Goal: Find specific page/section: Find specific page/section

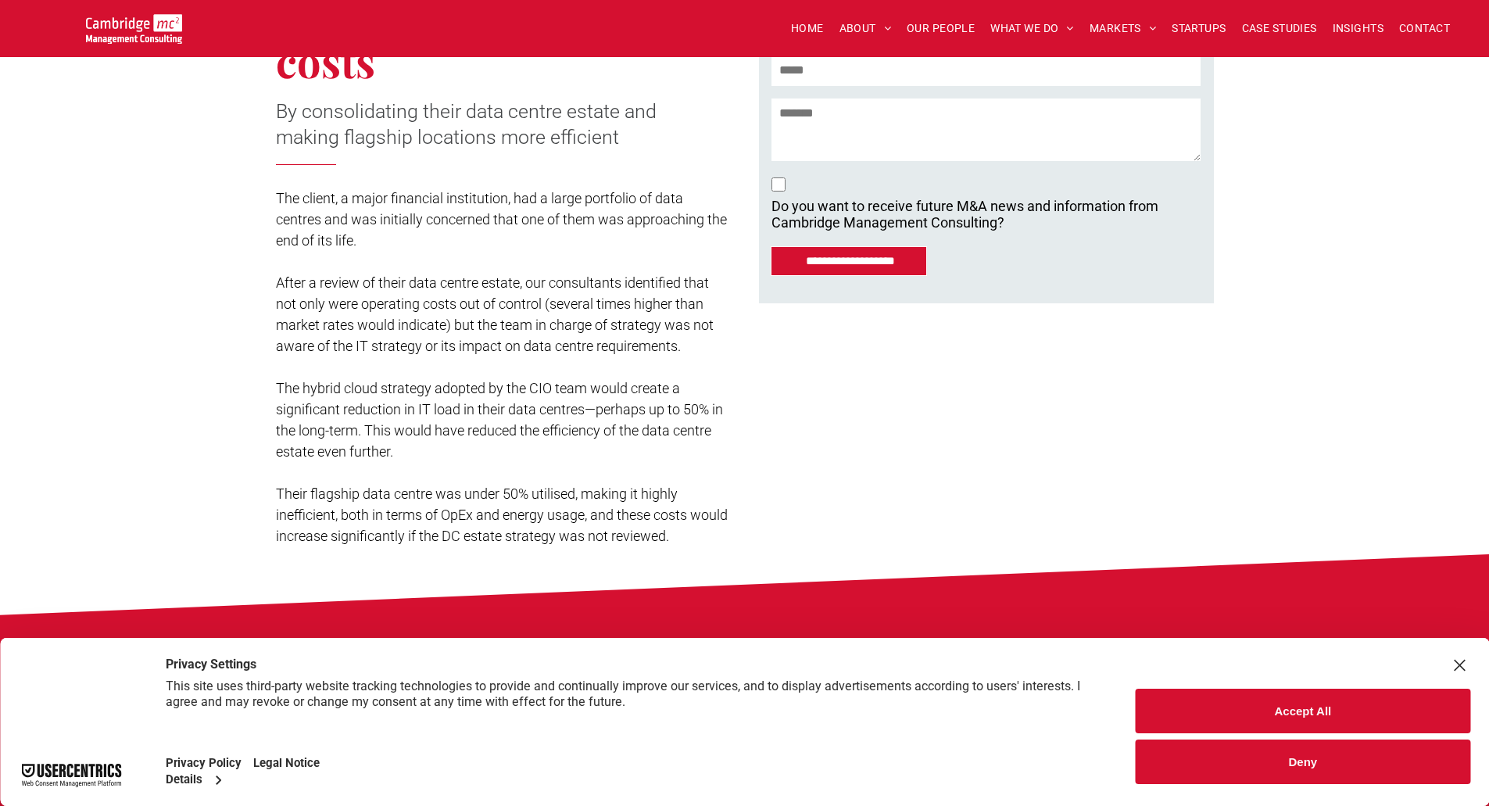
scroll to position [547, 0]
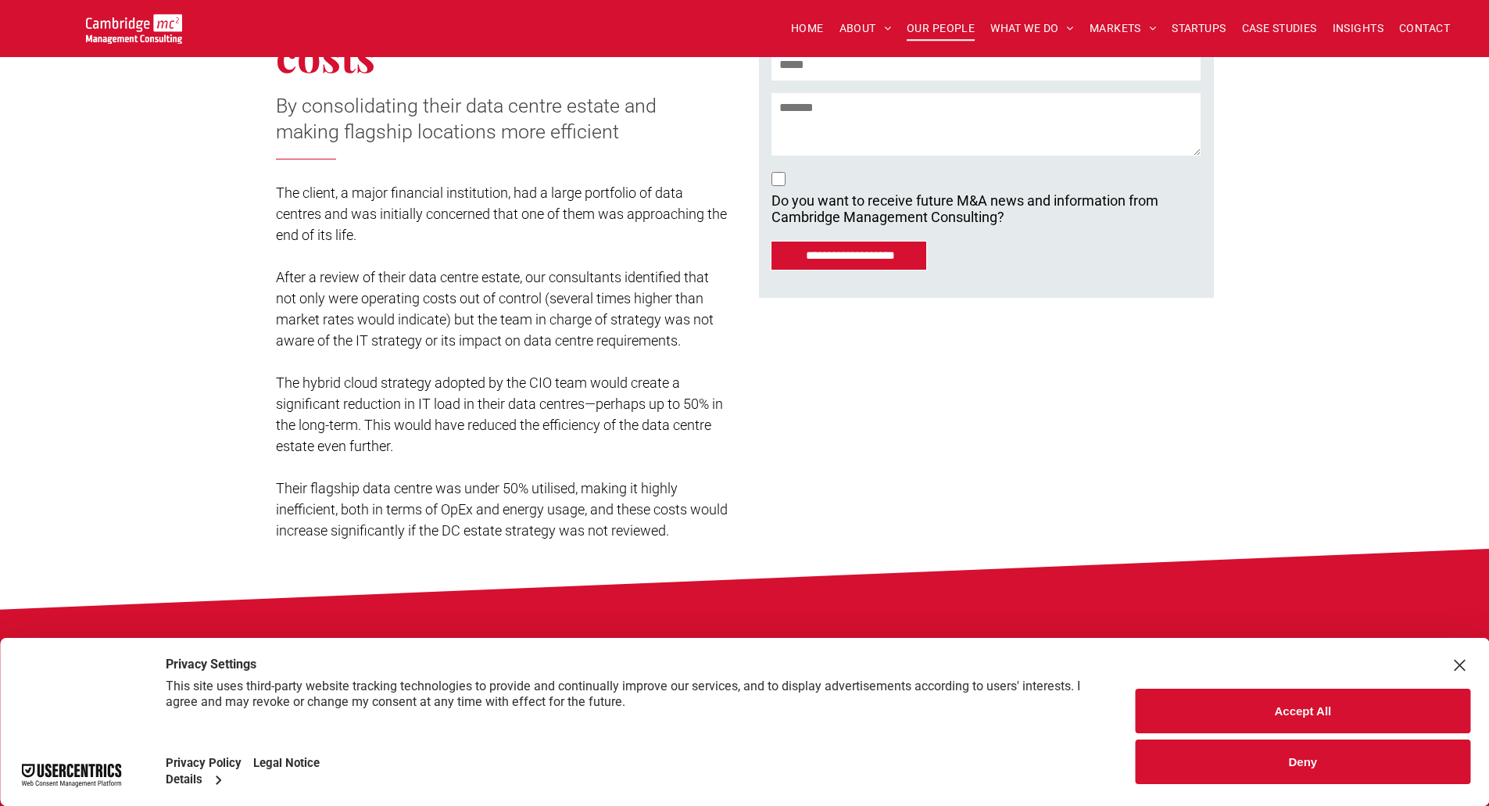
click at [899, 24] on link "OUR PEOPLE" at bounding box center [941, 28] width 84 height 24
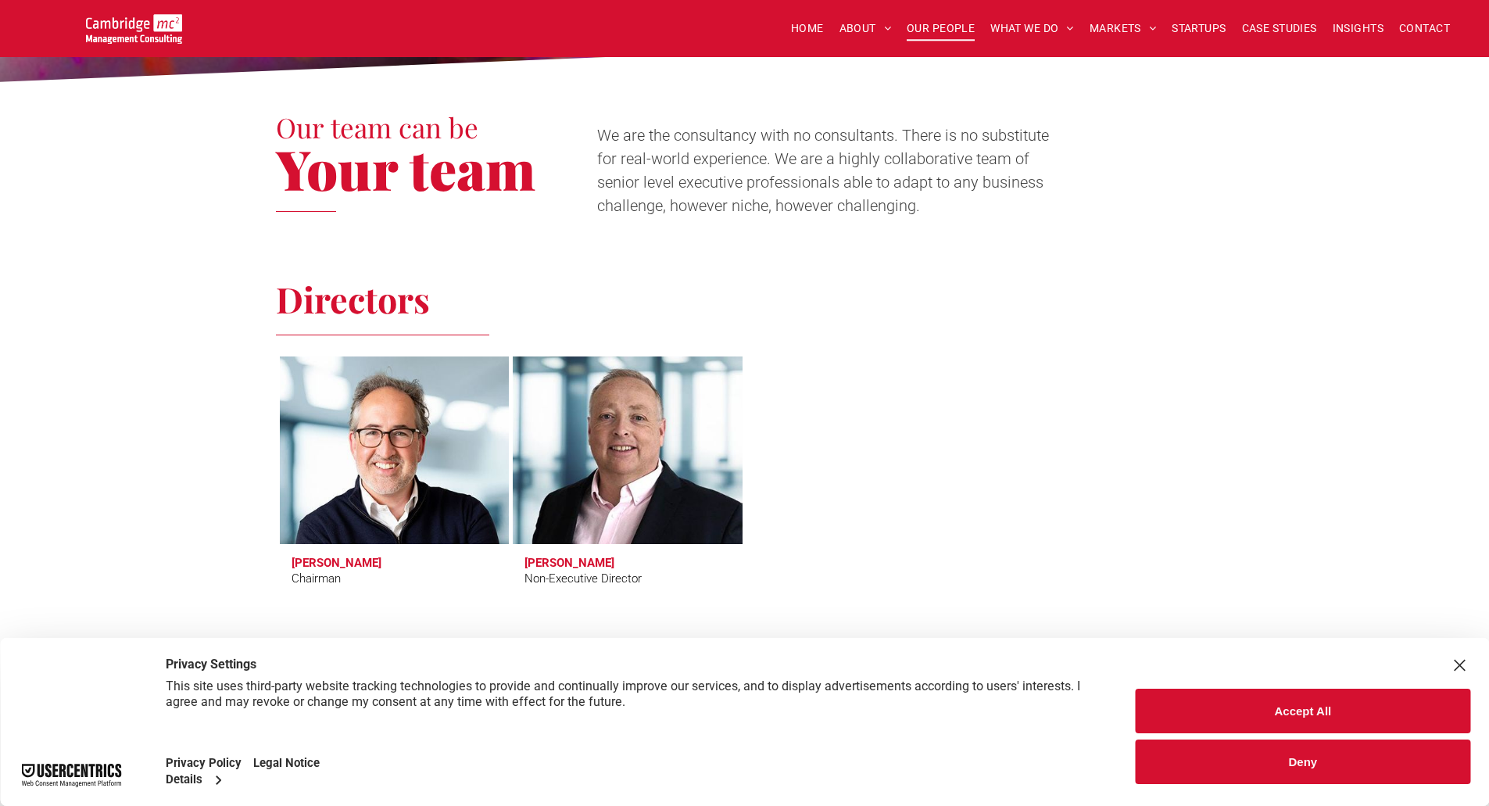
scroll to position [547, 0]
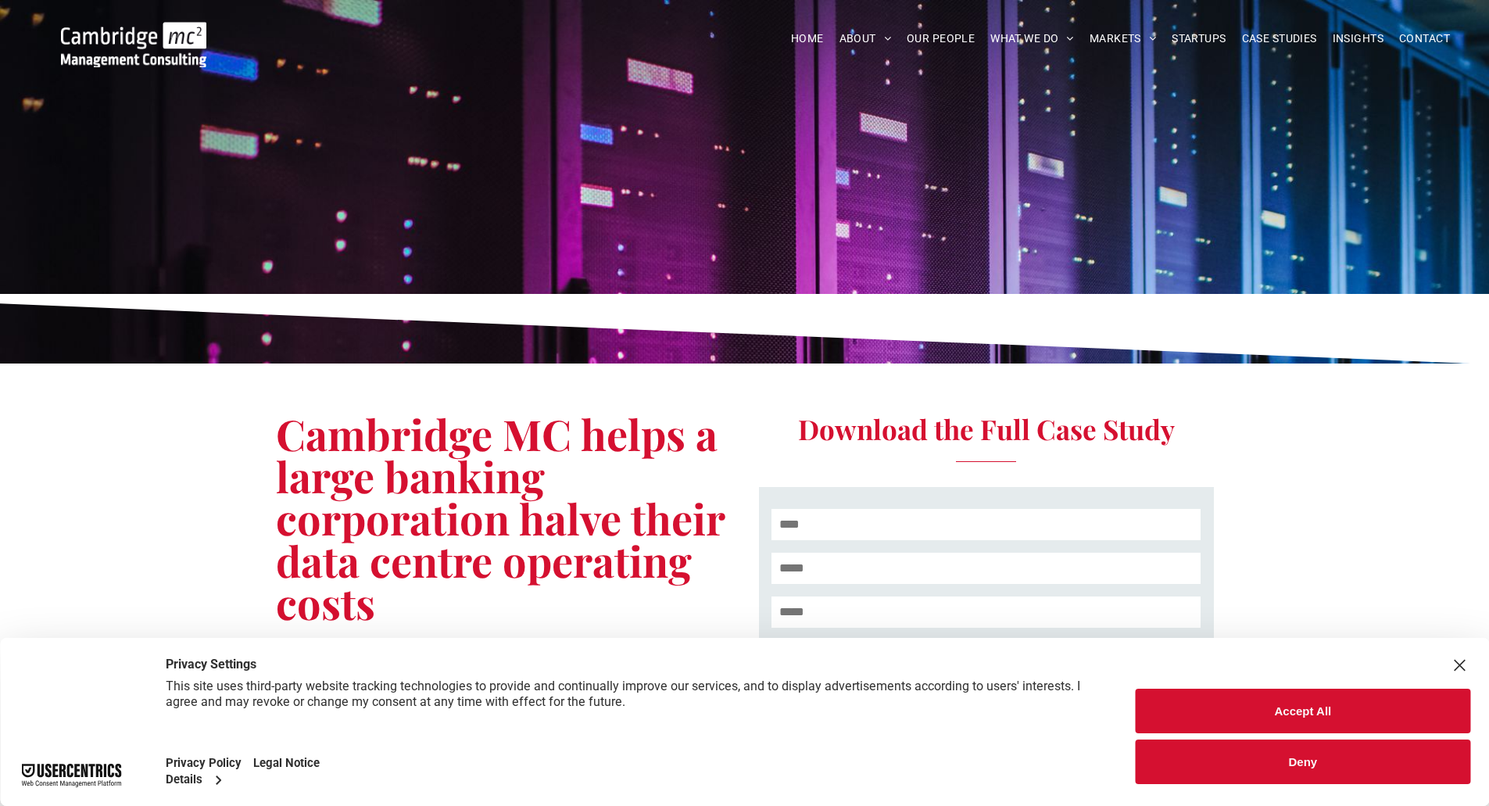
scroll to position [547, 0]
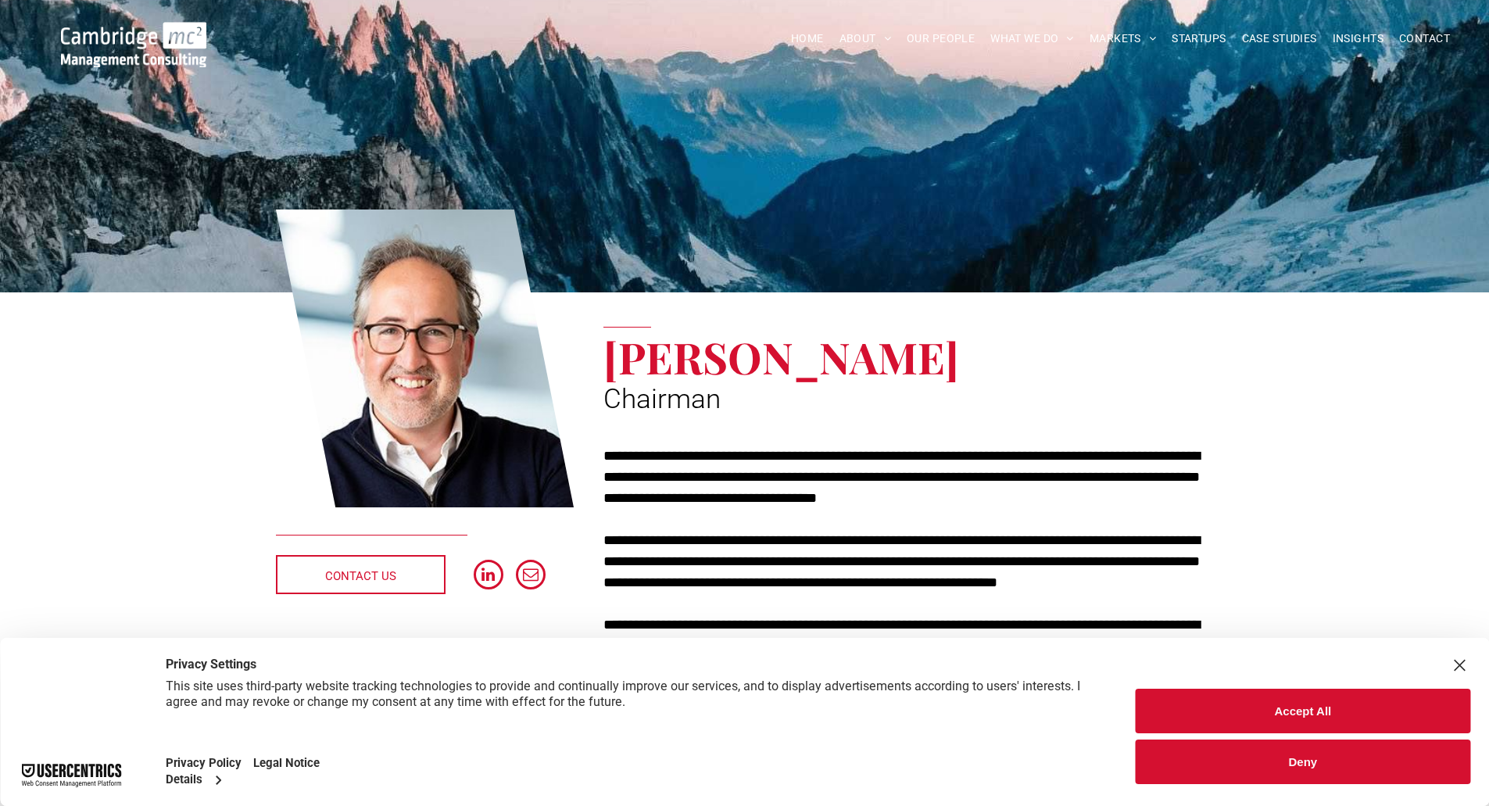
drag, startPoint x: 456, startPoint y: 336, endPoint x: 358, endPoint y: 334, distance: 97.7
click at [358, 334] on link at bounding box center [425, 358] width 298 height 303
drag, startPoint x: 404, startPoint y: 342, endPoint x: 794, endPoint y: 341, distance: 389.9
click at [942, 33] on span "OUR PEOPLE" at bounding box center [940, 39] width 68 height 24
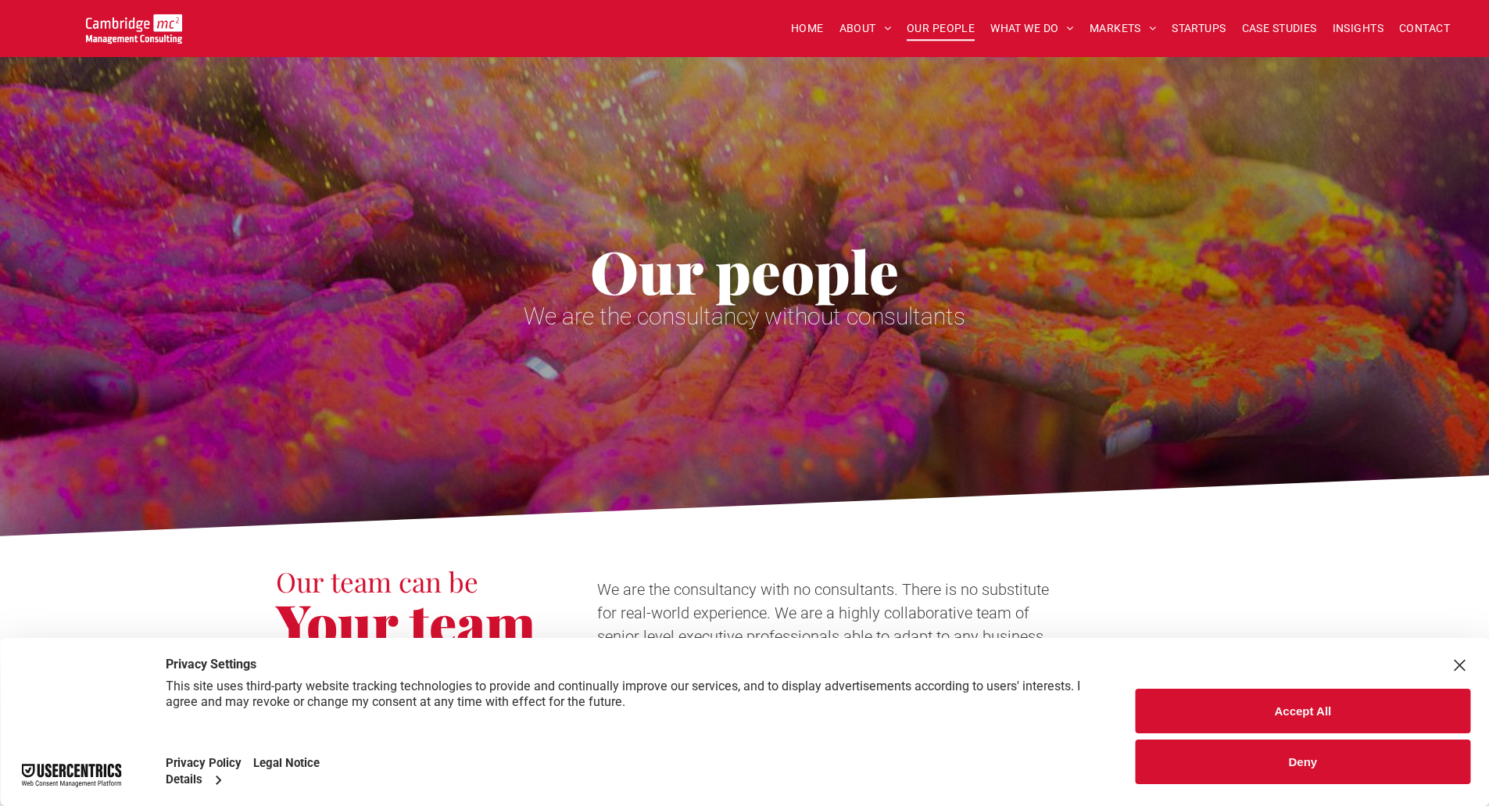
scroll to position [469, 0]
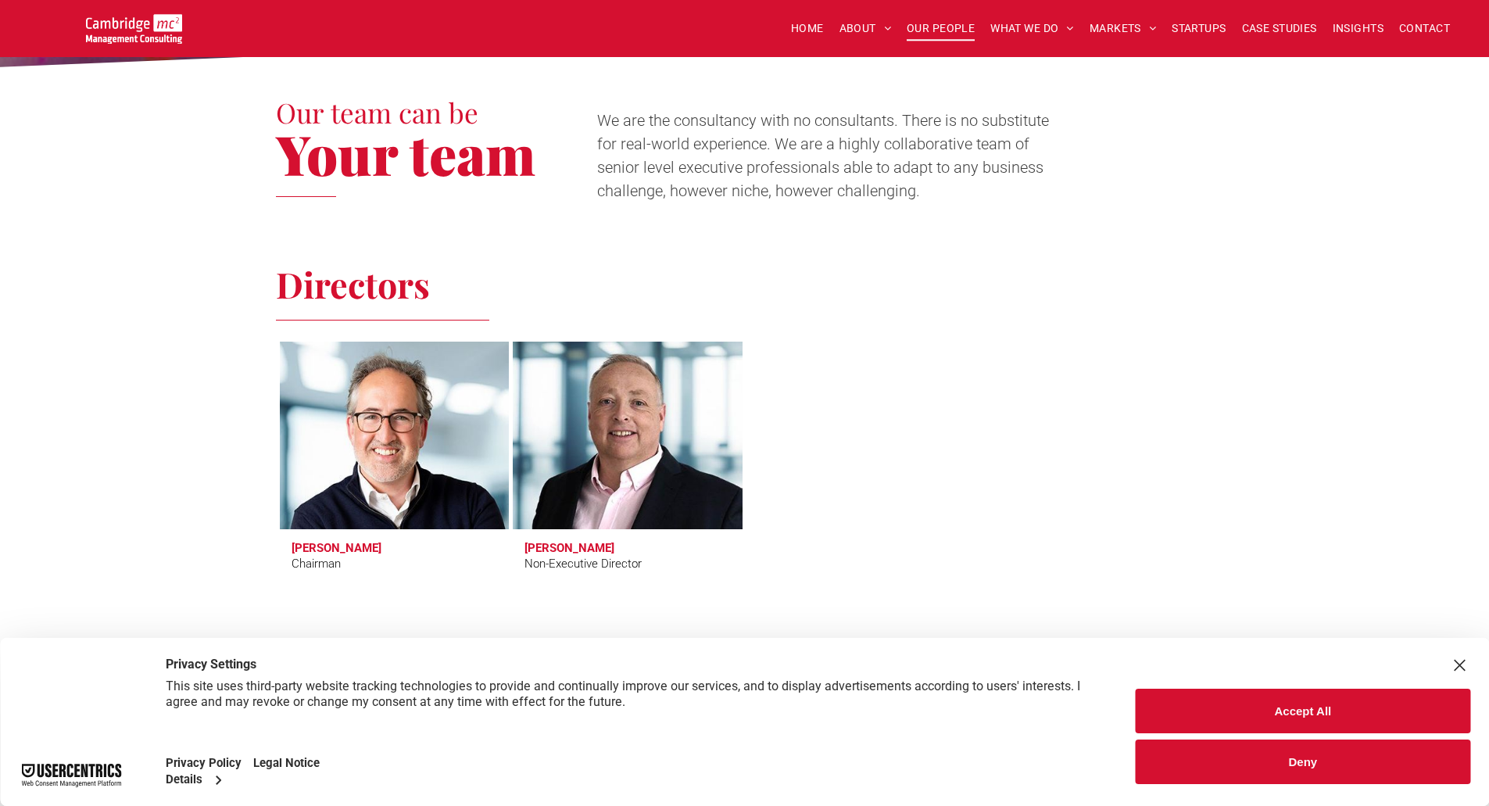
drag, startPoint x: 476, startPoint y: 406, endPoint x: 371, endPoint y: 424, distance: 106.2
click at [371, 424] on link at bounding box center [394, 435] width 243 height 198
click at [444, 399] on link at bounding box center [394, 435] width 243 height 198
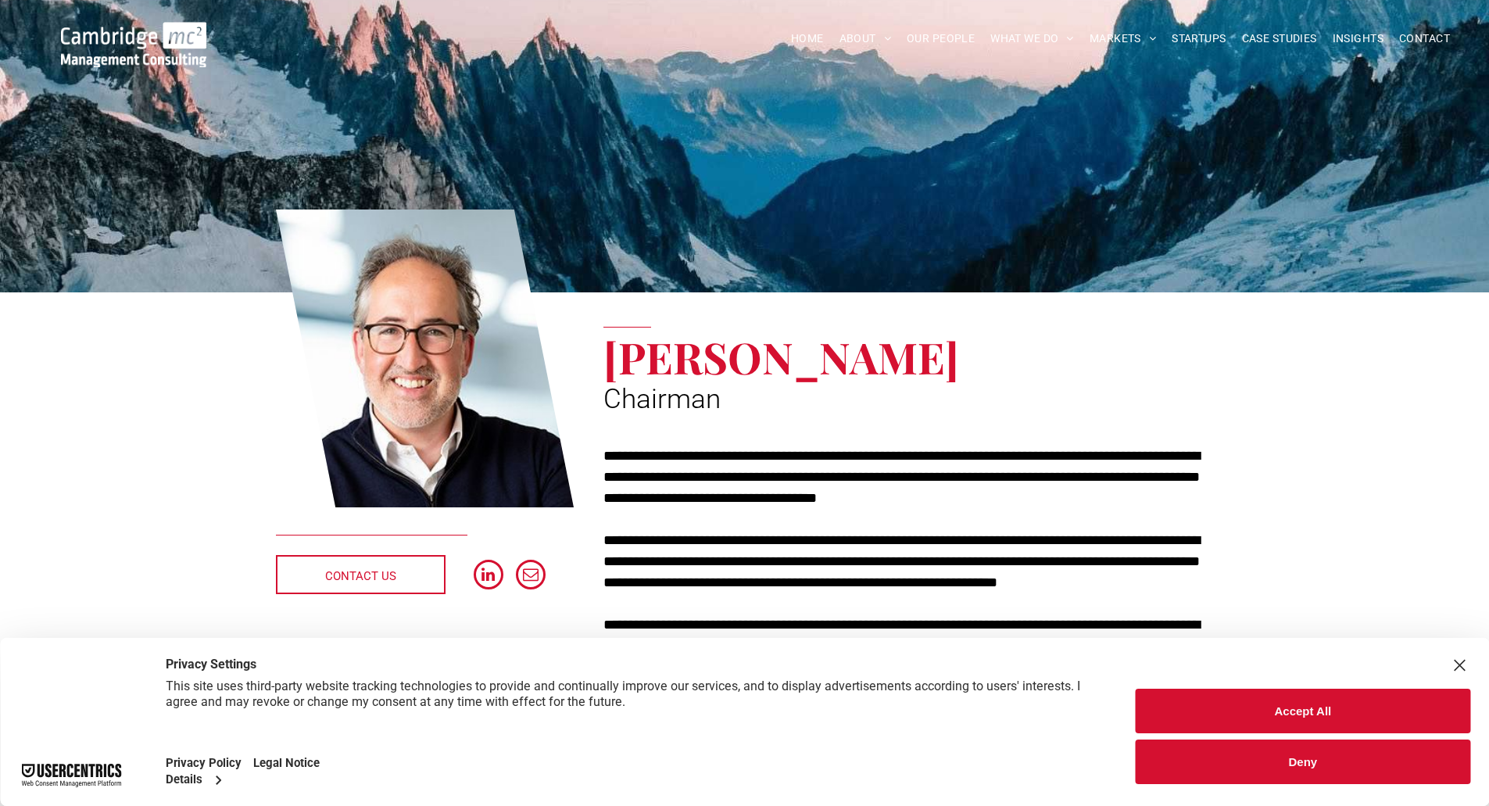
drag, startPoint x: 445, startPoint y: 399, endPoint x: 498, endPoint y: 284, distance: 126.2
click at [493, 284] on link at bounding box center [425, 358] width 298 height 303
